Goal: Task Accomplishment & Management: Use online tool/utility

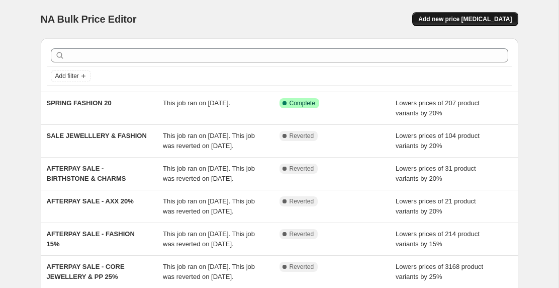
click at [481, 18] on span "Add new price [MEDICAL_DATA]" at bounding box center [465, 19] width 94 height 8
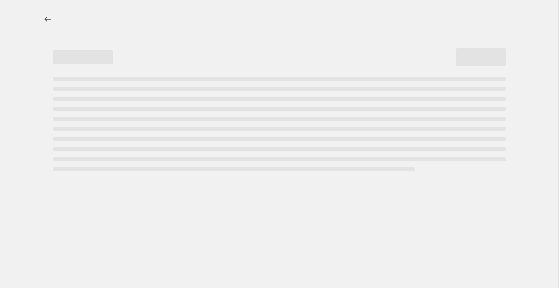
select select "percentage"
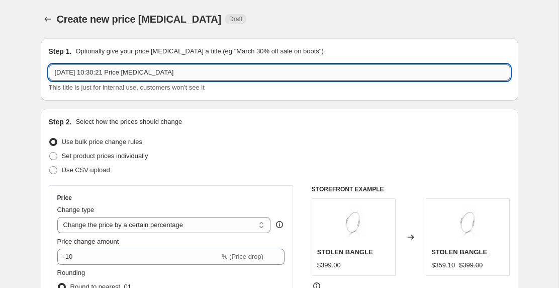
click at [182, 75] on input "[DATE] 10:30:21 Price [MEDICAL_DATA]" at bounding box center [280, 72] width 462 height 16
drag, startPoint x: 187, startPoint y: 72, endPoint x: 23, endPoint y: 70, distance: 164.0
type input "E"
type input "SALE JEWELLERY"
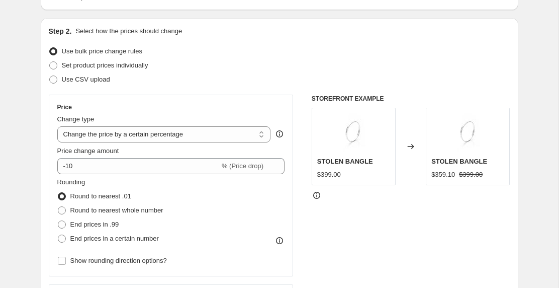
scroll to position [125, 0]
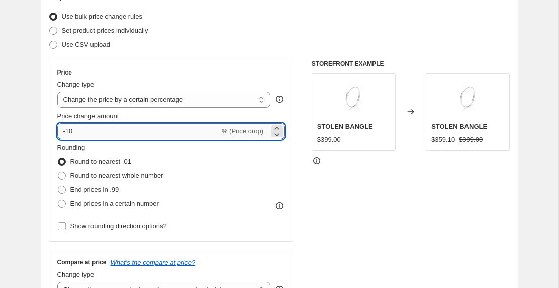
click at [76, 132] on input "-10" at bounding box center [138, 131] width 162 height 16
type input "-1"
type input "-20"
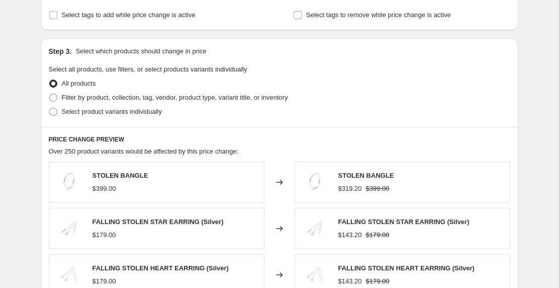
scroll to position [434, 0]
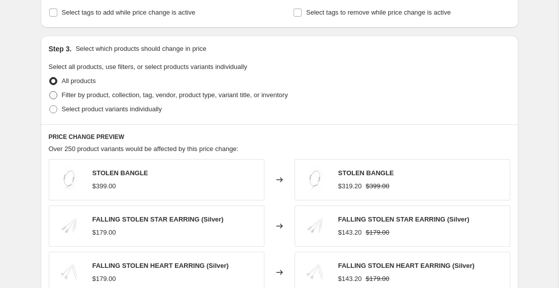
click at [57, 95] on span at bounding box center [53, 95] width 8 height 8
click at [50, 92] on input "Filter by product, collection, tag, vendor, product type, variant title, or inv…" at bounding box center [49, 91] width 1 height 1
radio input "true"
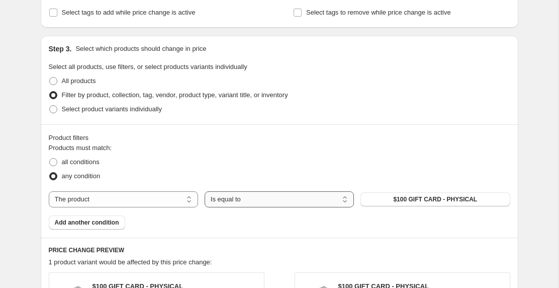
click at [246, 203] on select "Is equal to Is not equal to" at bounding box center [279, 199] width 149 height 16
click at [148, 196] on select "The product The product's collection The product's tag The product's vendor The…" at bounding box center [123, 199] width 149 height 16
select select "tag"
click at [429, 198] on button "925" at bounding box center [435, 199] width 149 height 14
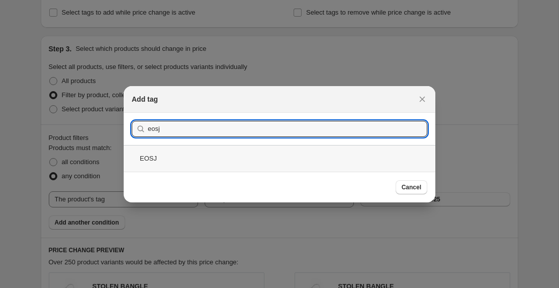
type input "eosj"
click at [173, 155] on div "EOSJ" at bounding box center [280, 158] width 312 height 27
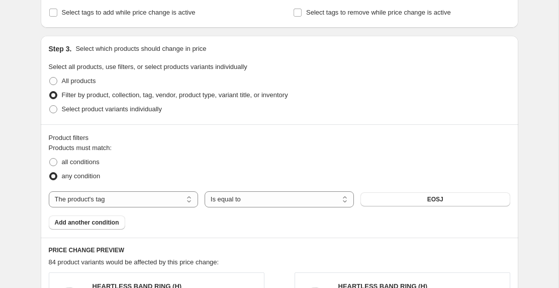
click at [26, 218] on div "Create new price [MEDICAL_DATA]. This page is ready Create new price [MEDICAL_D…" at bounding box center [279, 153] width 559 height 1175
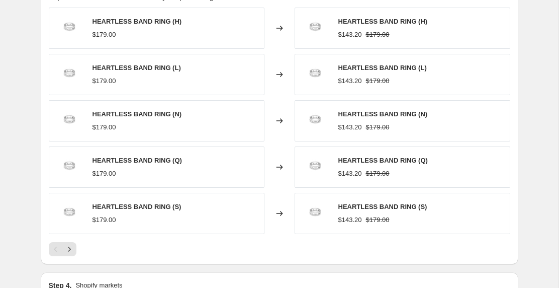
scroll to position [696, 0]
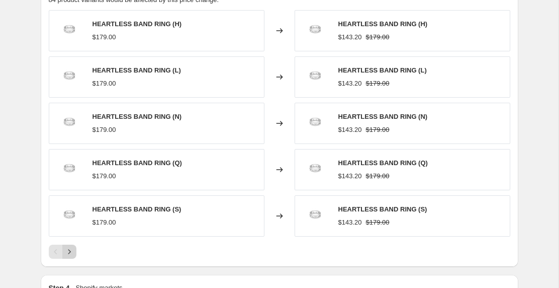
click at [70, 252] on icon "Next" at bounding box center [69, 251] width 10 height 10
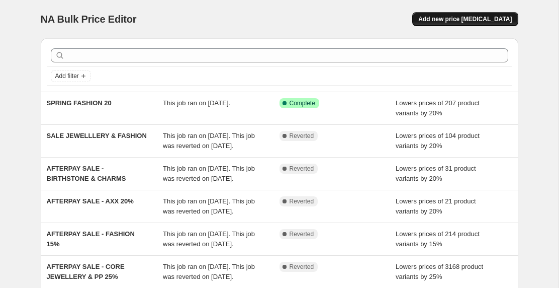
click at [483, 17] on span "Add new price [MEDICAL_DATA]" at bounding box center [465, 19] width 94 height 8
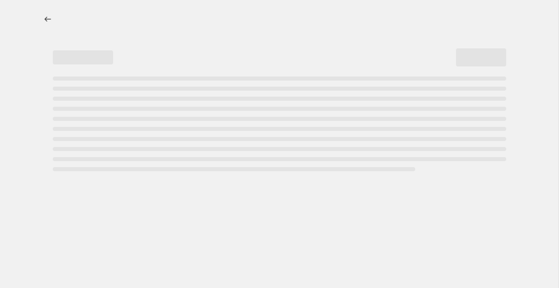
select select "percentage"
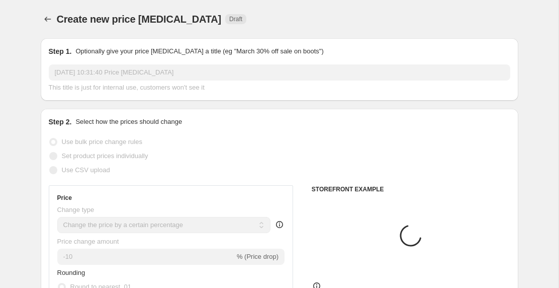
click at [124, 68] on input "11 Sept 2025, 10:31:40 Price change job" at bounding box center [280, 72] width 462 height 16
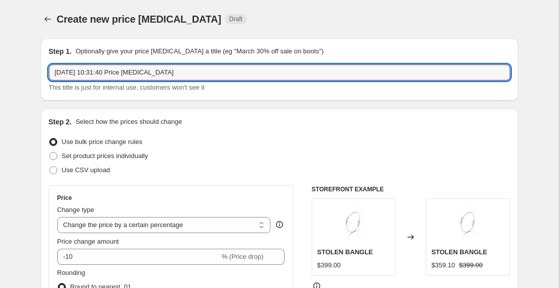
drag, startPoint x: 200, startPoint y: 70, endPoint x: 44, endPoint y: 70, distance: 155.4
click at [44, 70] on div "Step 1. Optionally give your price change job a title (eg "March 30% off sale o…" at bounding box center [280, 69] width 478 height 62
type input "EOS JEWELLERY"
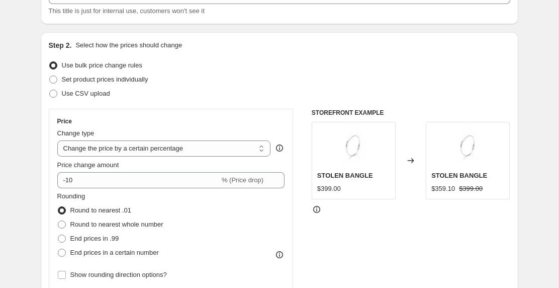
scroll to position [103, 0]
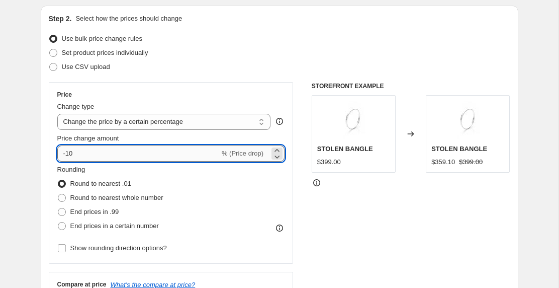
click at [72, 154] on input "-10" at bounding box center [138, 153] width 162 height 16
type input "-1"
type input "-20"
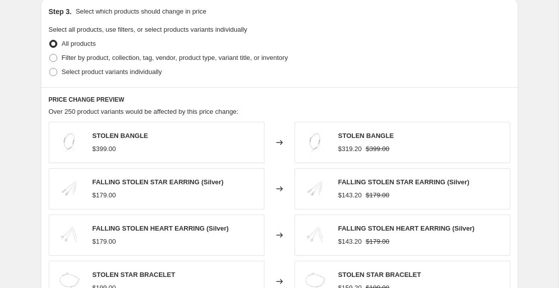
scroll to position [480, 0]
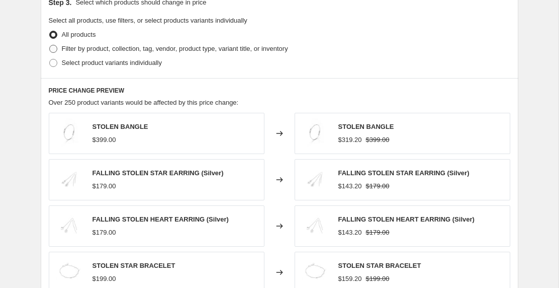
click at [53, 49] on span at bounding box center [53, 49] width 8 height 8
click at [50, 45] on input "Filter by product, collection, tag, vendor, product type, variant title, or inv…" at bounding box center [49, 45] width 1 height 1
radio input "true"
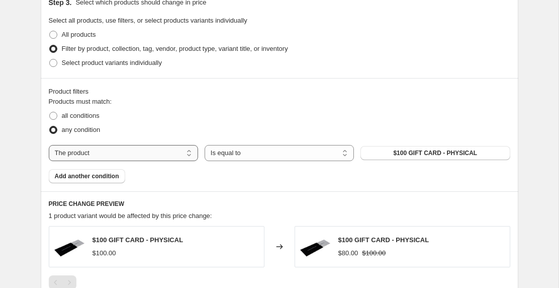
click at [123, 151] on select "The product The product's collection The product's tag The product's vendor The…" at bounding box center [123, 153] width 149 height 16
select select "tag"
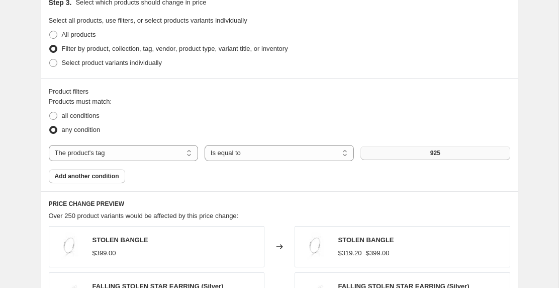
click at [415, 152] on button "925" at bounding box center [435, 153] width 149 height 14
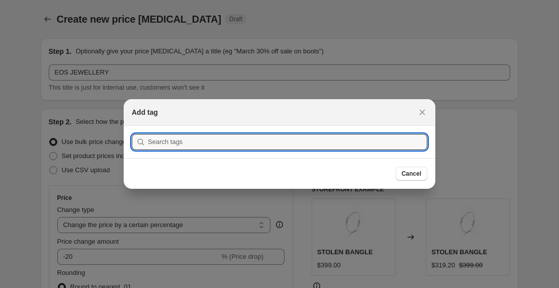
scroll to position [0, 0]
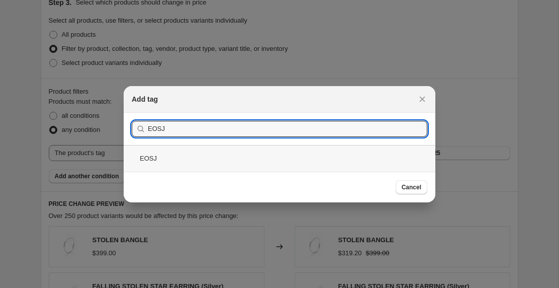
type input "EOSJ"
click at [147, 162] on div "EOSJ" at bounding box center [280, 158] width 312 height 27
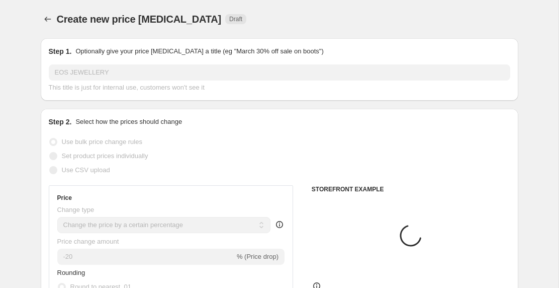
scroll to position [480, 0]
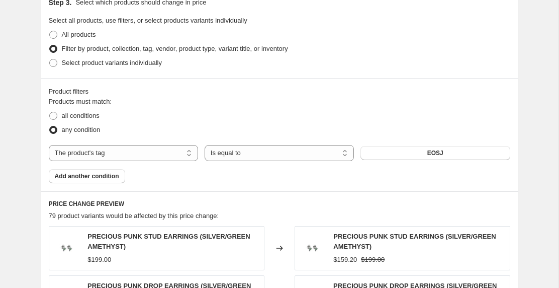
click at [21, 194] on div "Create new price change job. This page is ready Create new price change job Dra…" at bounding box center [279, 114] width 559 height 1188
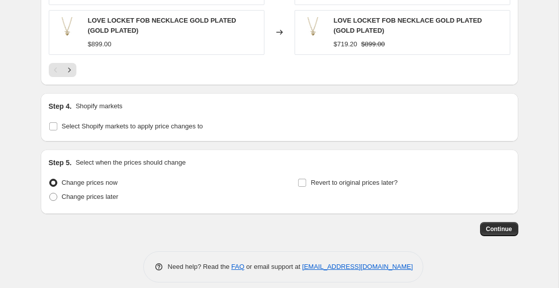
scroll to position [900, 0]
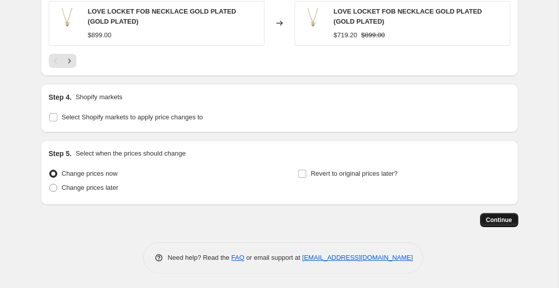
click at [496, 219] on span "Continue" at bounding box center [499, 220] width 26 height 8
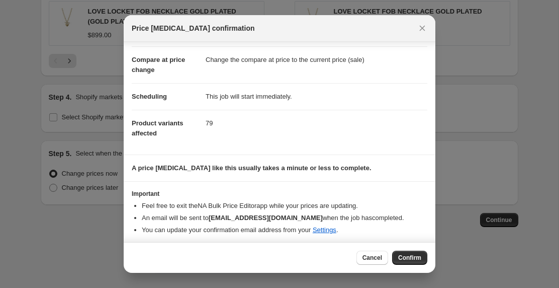
scroll to position [43, 0]
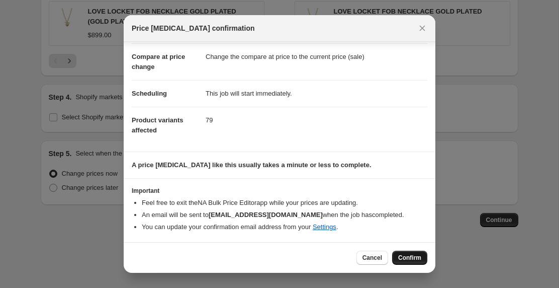
click at [407, 256] on span "Confirm" at bounding box center [409, 257] width 23 height 8
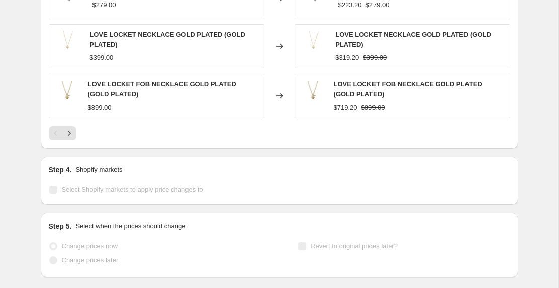
scroll to position [926, 0]
